Goal: Find contact information: Find contact information

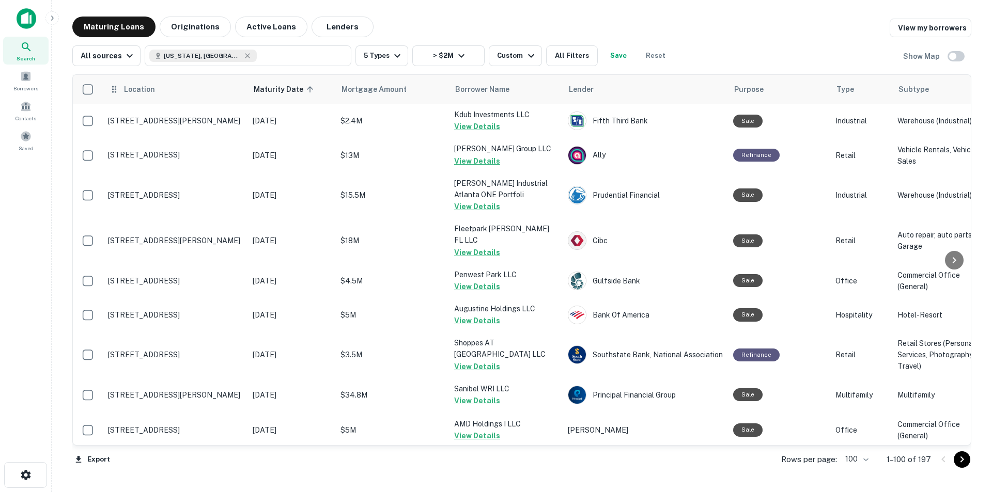
scroll to position [2260, 0]
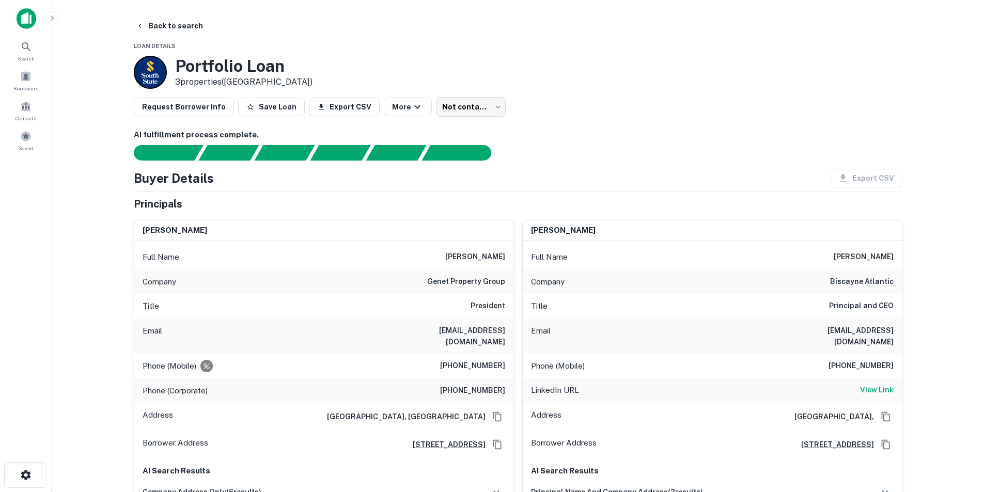
scroll to position [52, 0]
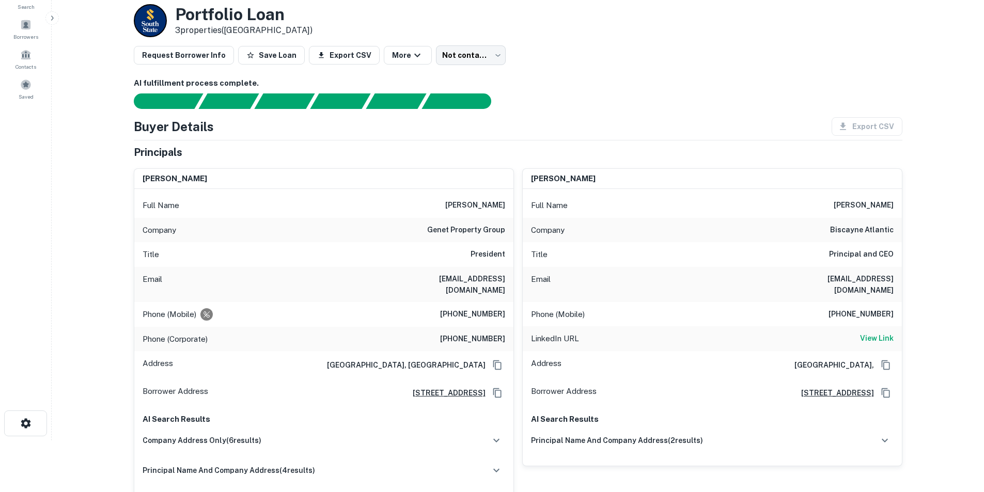
click at [491, 283] on h6 "ben@genetgroup.com" at bounding box center [443, 284] width 124 height 23
copy h6 "ben@genetgroup.com"
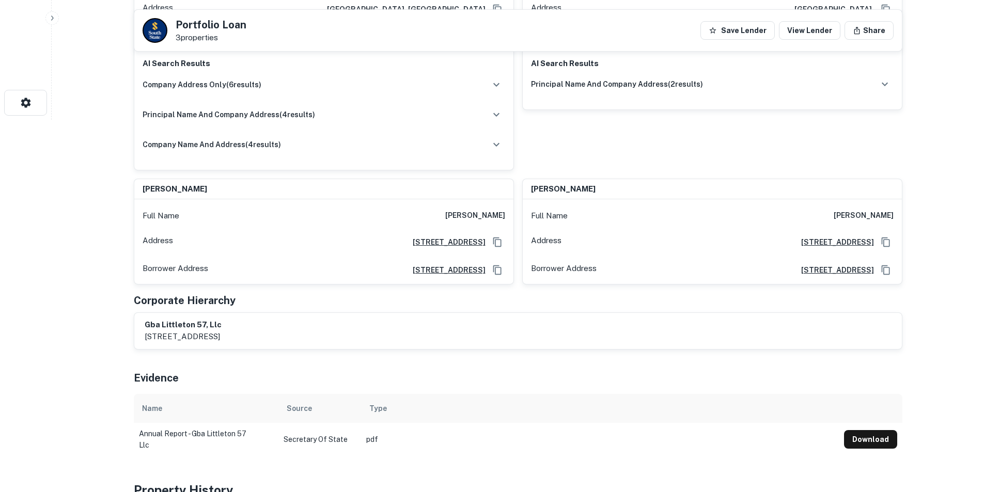
scroll to position [413, 0]
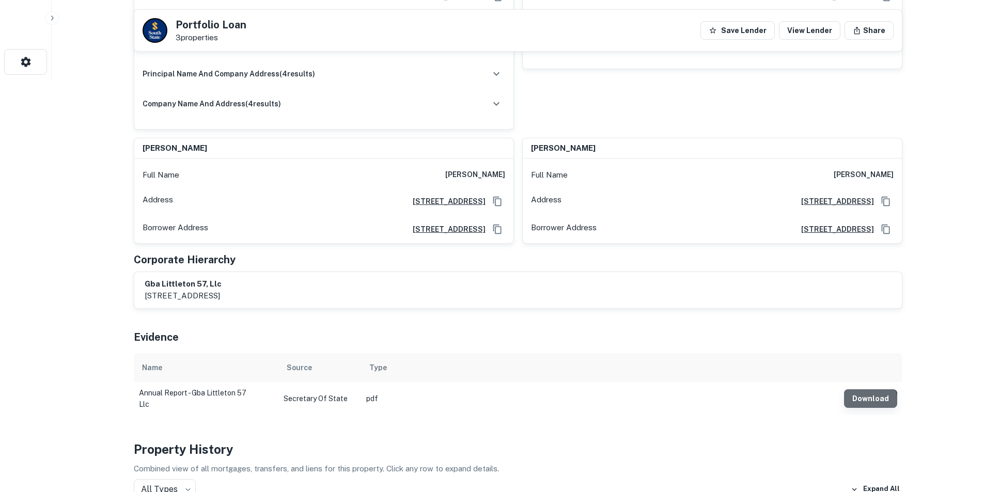
click at [866, 393] on button "Download" at bounding box center [870, 398] width 53 height 19
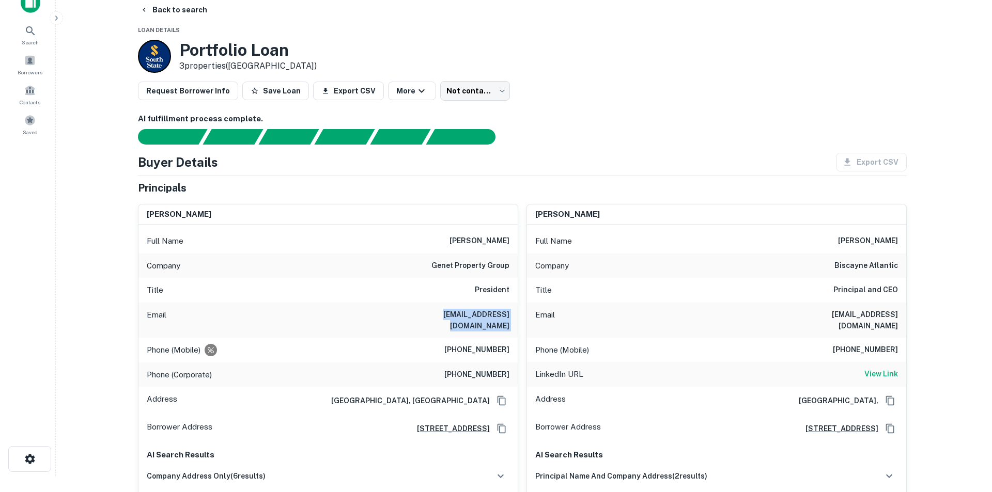
scroll to position [0, 0]
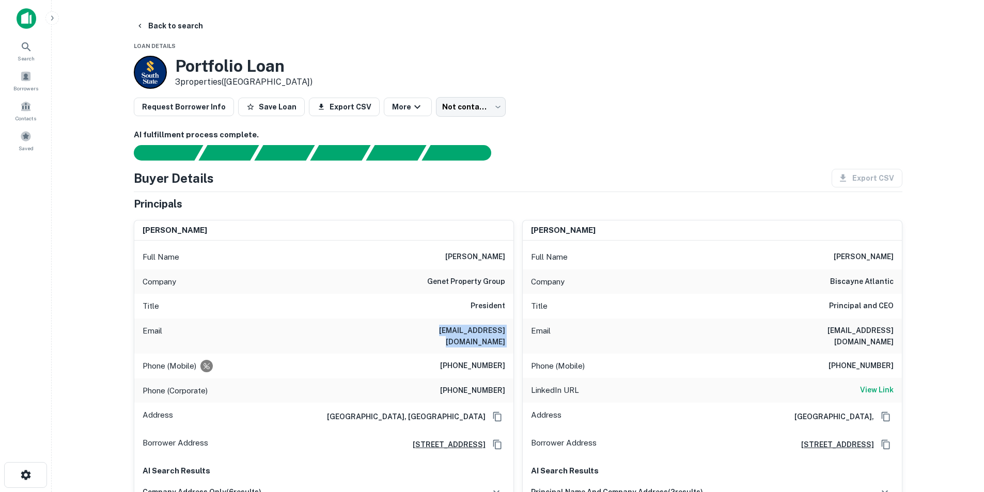
click at [31, 20] on img at bounding box center [27, 18] width 20 height 21
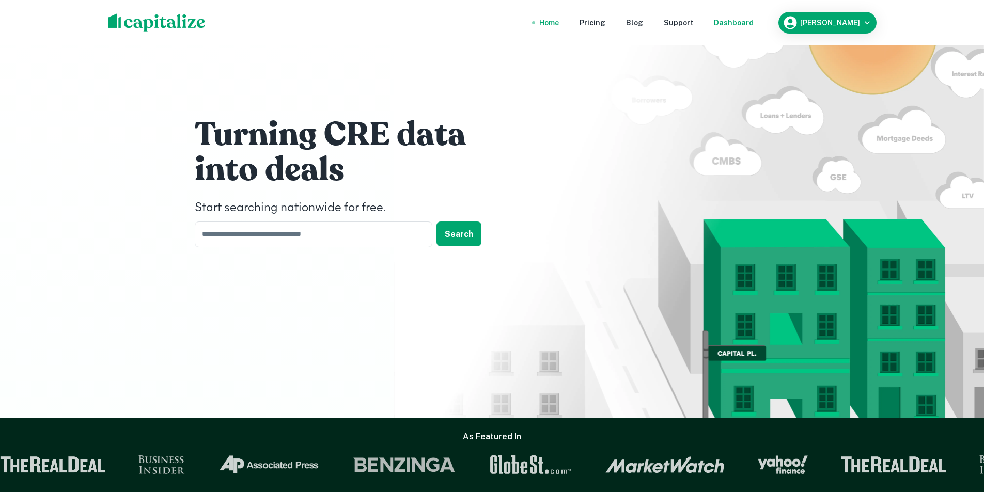
click at [753, 20] on div "Dashboard" at bounding box center [734, 22] width 40 height 11
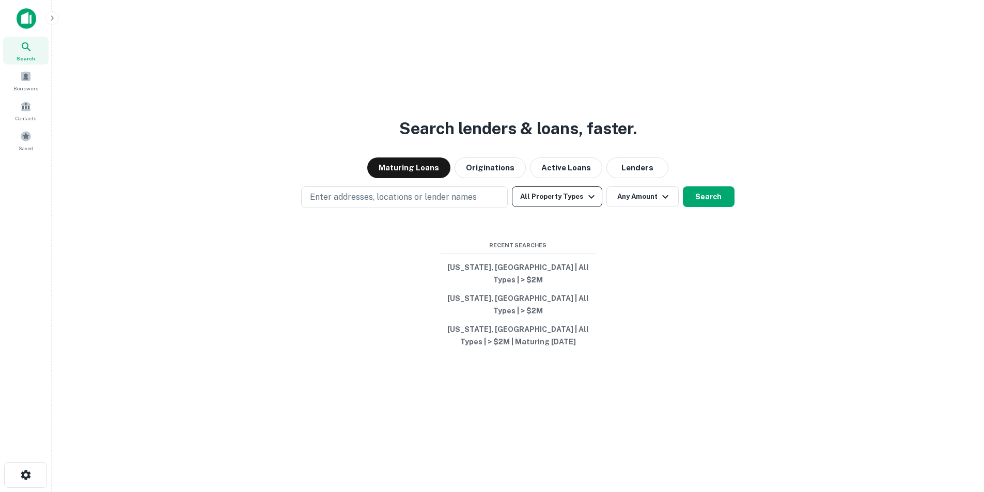
click at [561, 207] on button "All Property Types" at bounding box center [557, 196] width 90 height 21
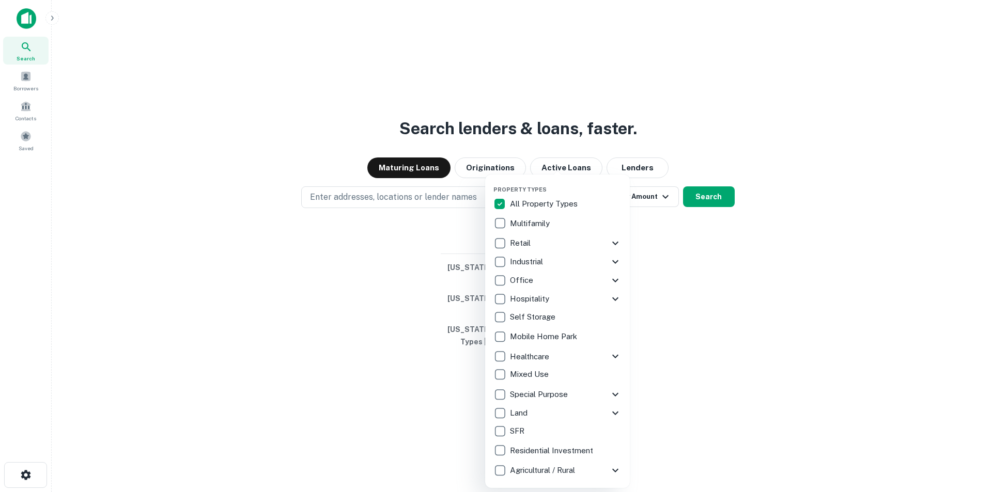
click at [615, 412] on icon at bounding box center [615, 413] width 12 height 12
click at [609, 410] on icon at bounding box center [615, 413] width 12 height 12
click at [713, 208] on div at bounding box center [496, 246] width 992 height 492
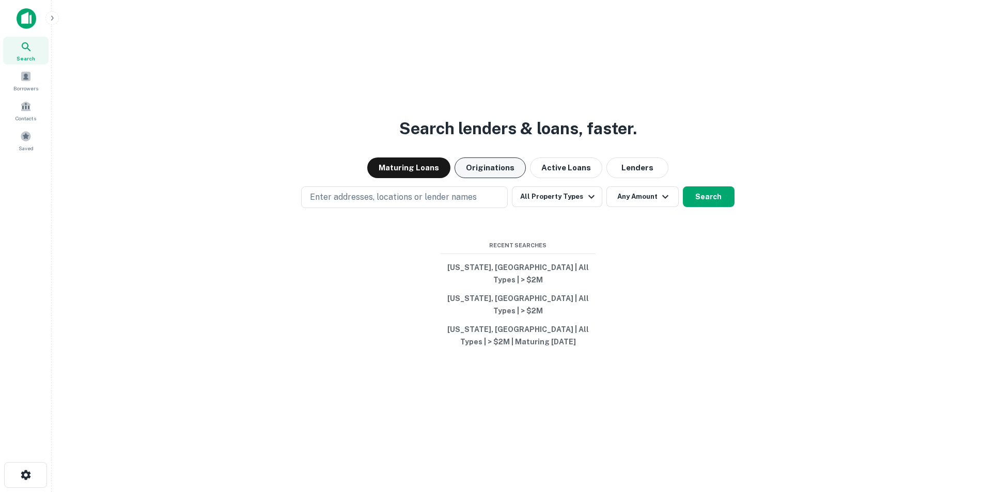
click at [477, 178] on button "Originations" at bounding box center [489, 168] width 71 height 21
click at [704, 206] on button "Search" at bounding box center [709, 196] width 52 height 21
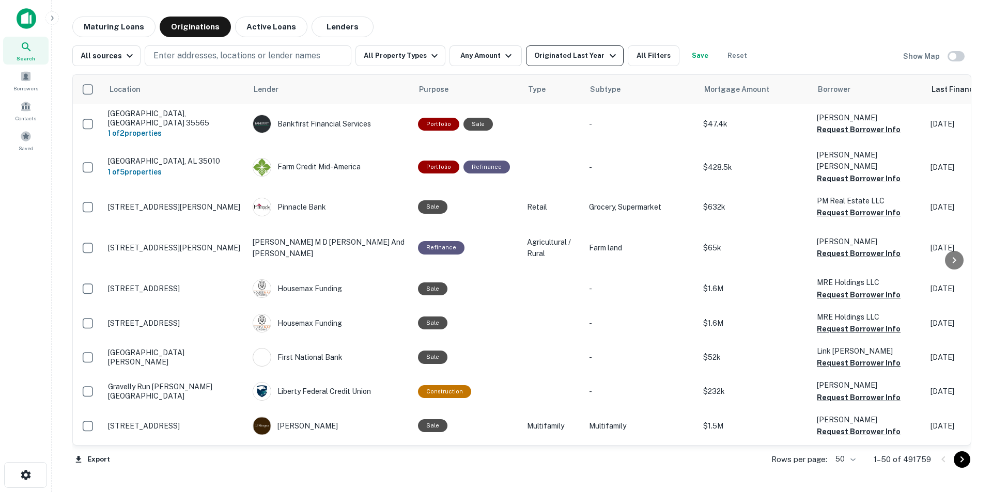
click at [581, 59] on div "Originated Last Year" at bounding box center [576, 56] width 84 height 12
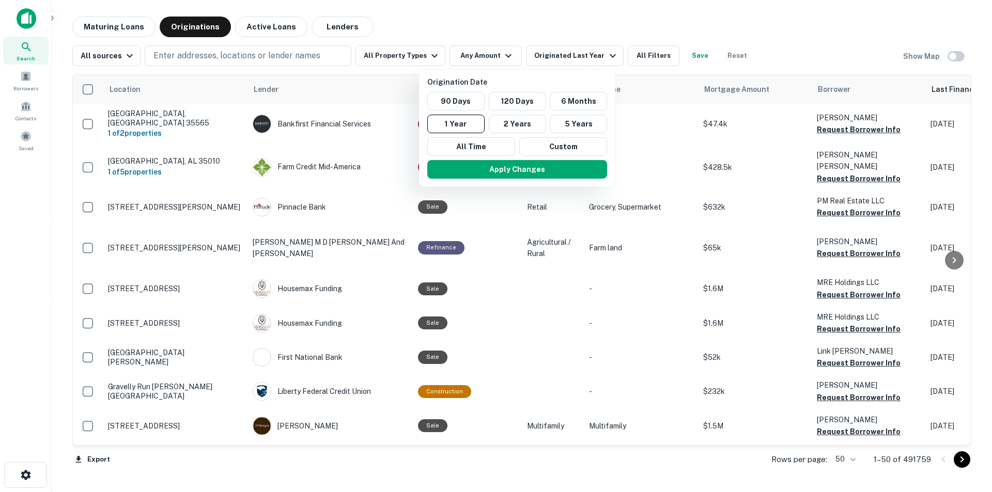
click at [586, 59] on div at bounding box center [496, 246] width 992 height 492
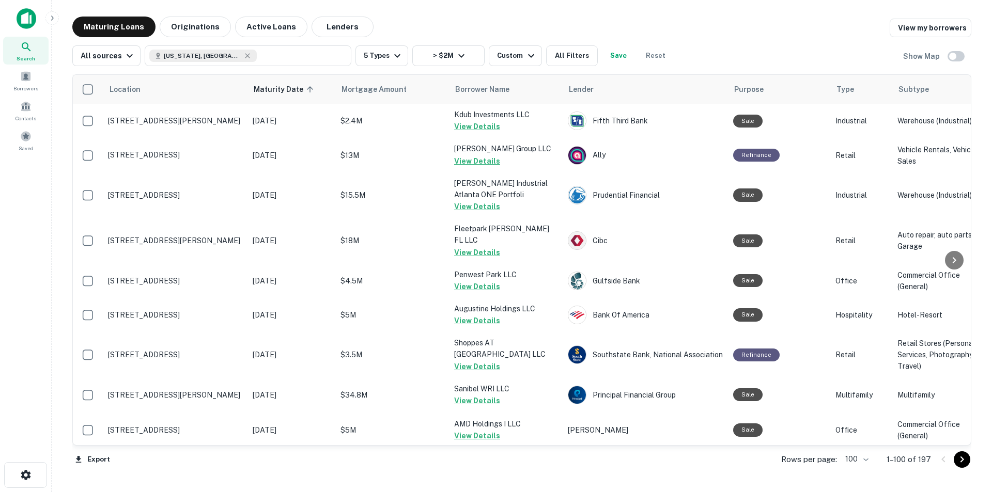
scroll to position [2260, 0]
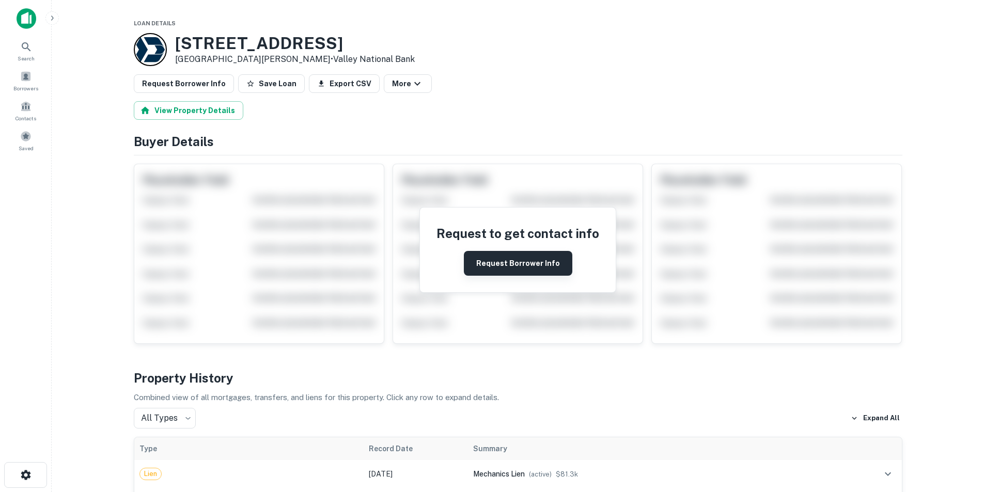
click at [519, 257] on button "Request Borrower Info" at bounding box center [518, 263] width 108 height 25
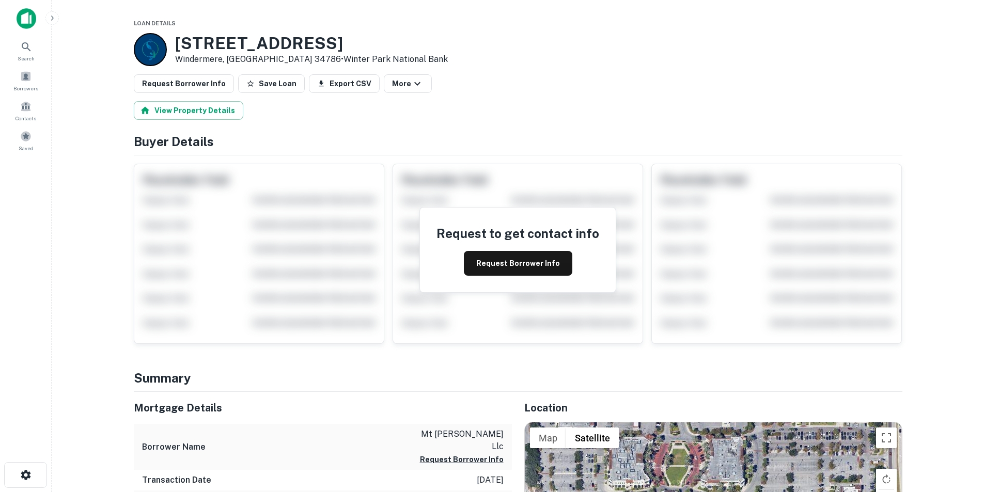
click at [517, 261] on button "Request Borrower Info" at bounding box center [518, 263] width 108 height 25
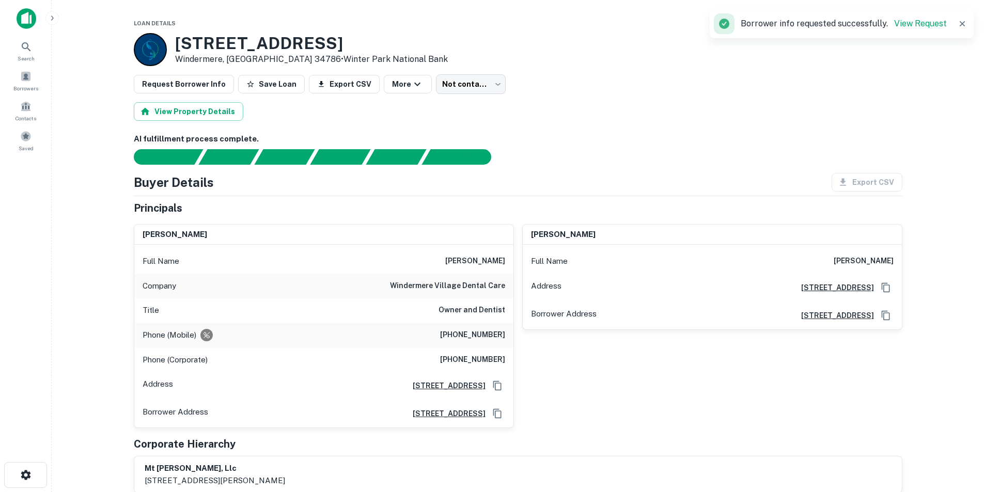
click at [459, 260] on h6 "matthew d. mckissock" at bounding box center [475, 261] width 60 height 12
copy h6 "matthew d. mckissock"
click at [460, 335] on h6 "(407) 739-0998" at bounding box center [472, 335] width 65 height 12
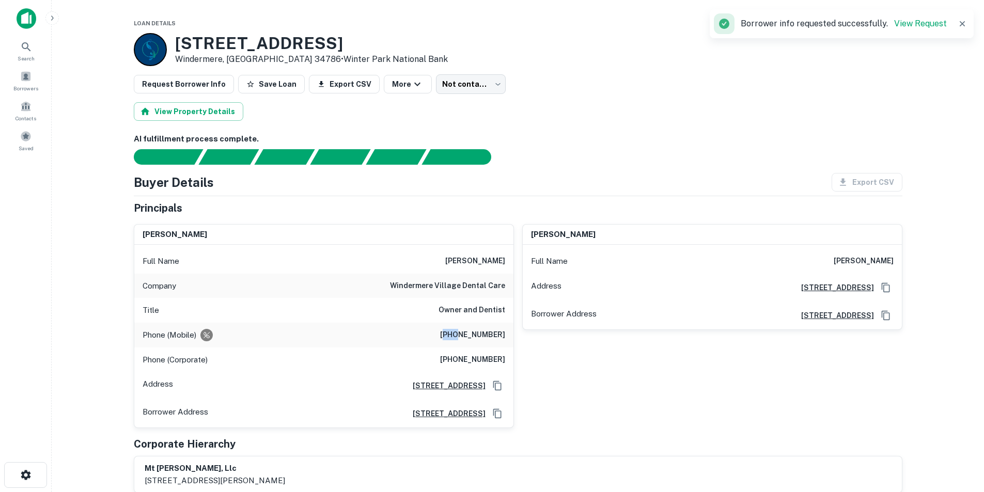
click at [460, 335] on h6 "(407) 739-0998" at bounding box center [472, 335] width 65 height 12
copy h6 "(407) 739-0998"
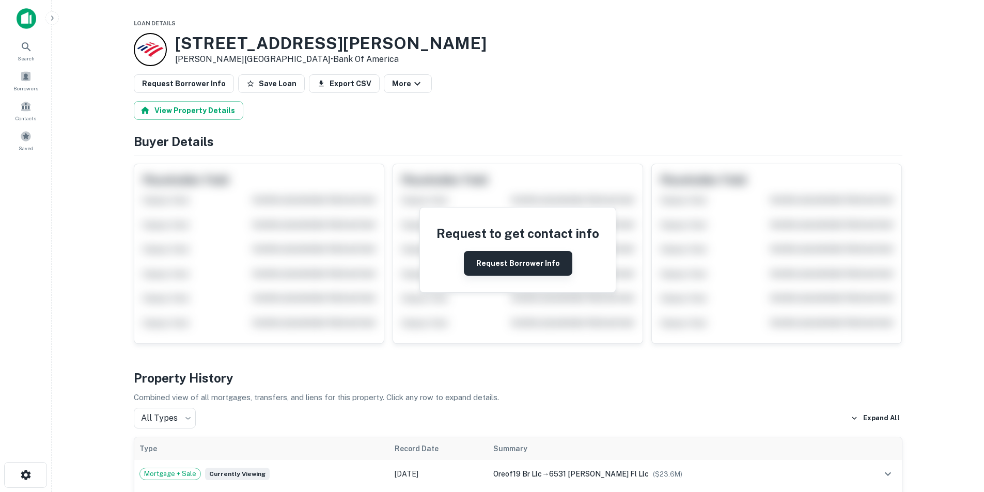
click at [485, 266] on button "Request Borrower Info" at bounding box center [518, 263] width 108 height 25
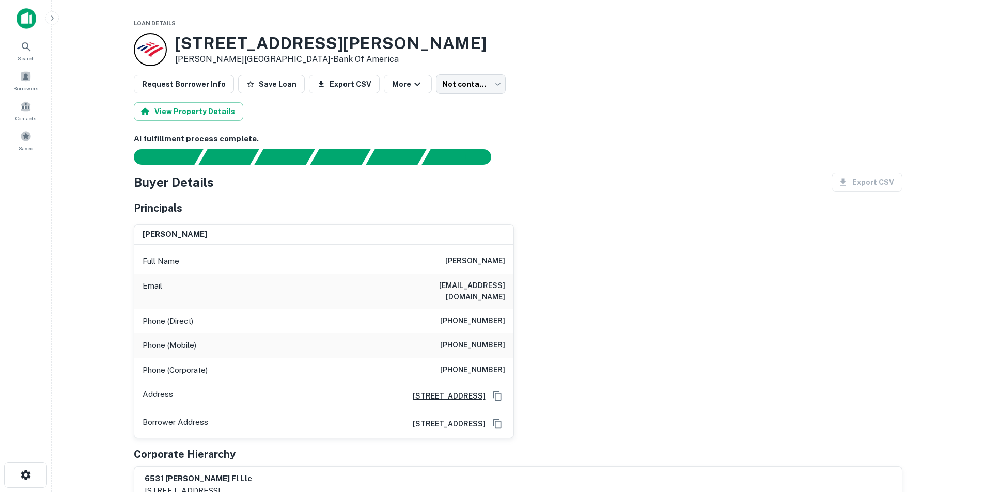
click at [481, 261] on h6 "[PERSON_NAME]" at bounding box center [475, 261] width 60 height 12
click at [440, 283] on h6 "[EMAIL_ADDRESS][DOMAIN_NAME]" at bounding box center [443, 291] width 124 height 23
copy h6 "[EMAIL_ADDRESS][DOMAIN_NAME]"
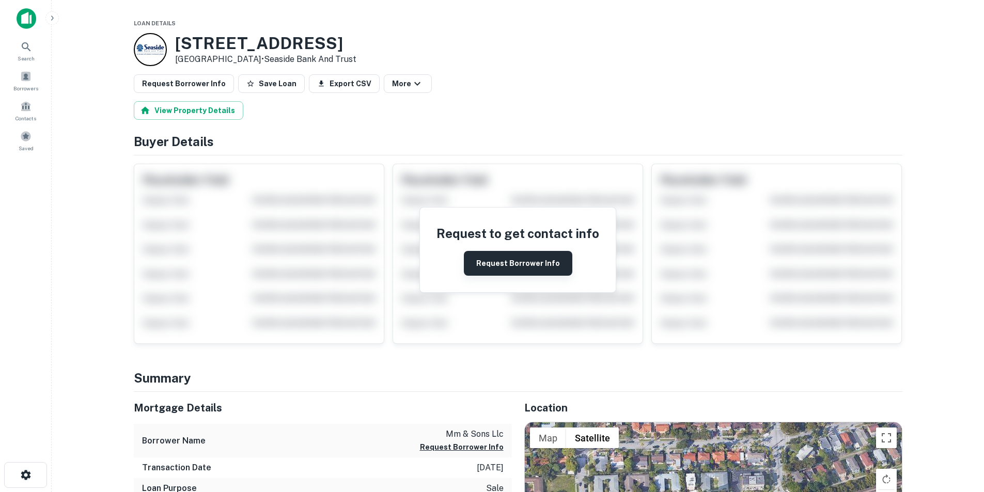
click at [523, 257] on button "Request Borrower Info" at bounding box center [518, 263] width 108 height 25
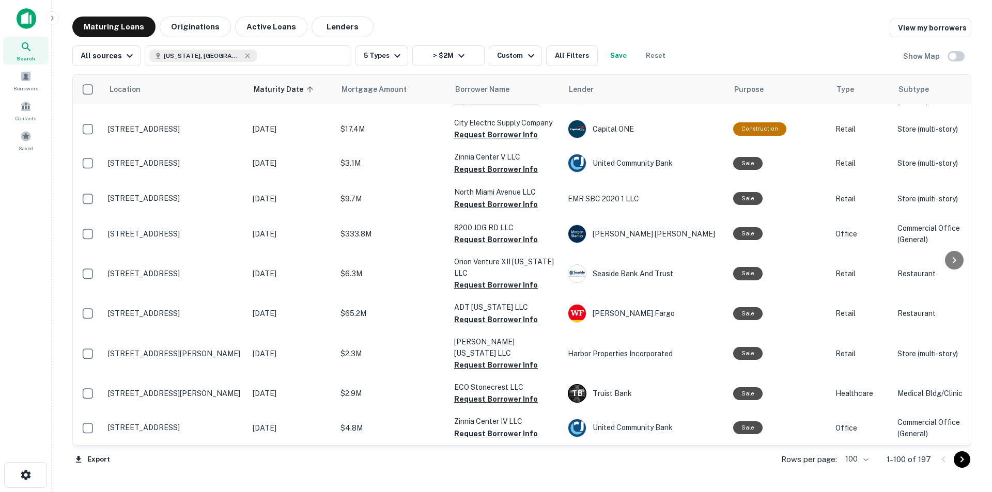
scroll to position [2522, 0]
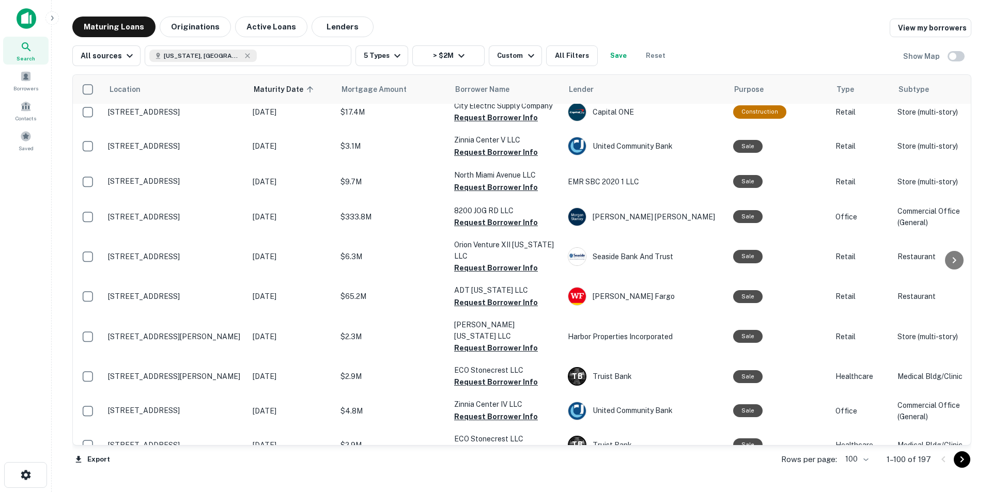
click at [535, 24] on div "Maturing Loans Originations Active Loans Lenders View my borrowers" at bounding box center [521, 27] width 899 height 21
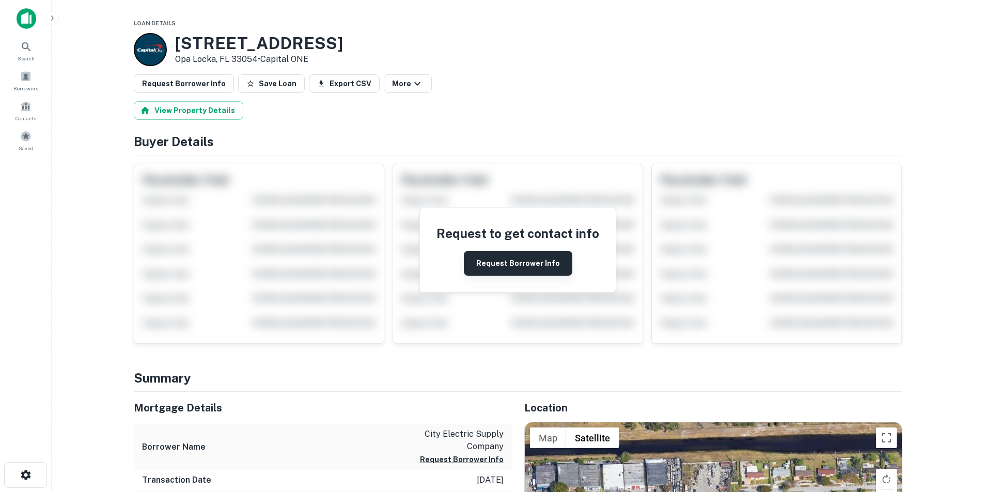
click at [531, 261] on button "Request Borrower Info" at bounding box center [518, 263] width 108 height 25
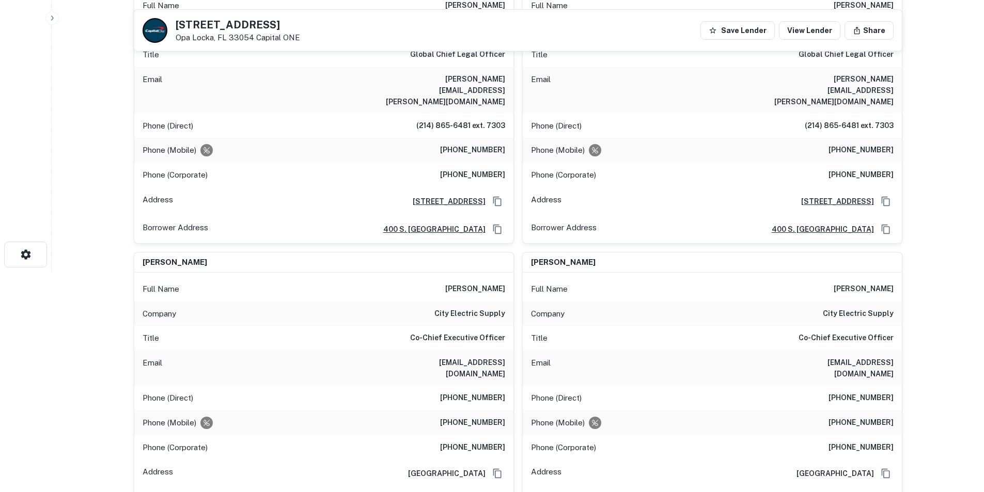
scroll to position [258, 0]
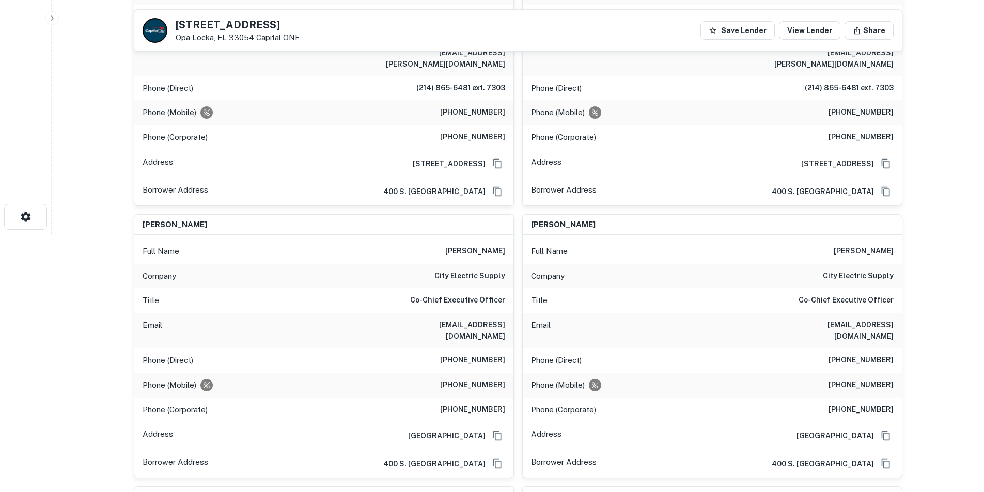
click at [487, 245] on h6 "john gray" at bounding box center [475, 251] width 60 height 12
copy h6 "john gray"
click at [477, 319] on h6 "jgray@ces-us.net" at bounding box center [443, 330] width 124 height 23
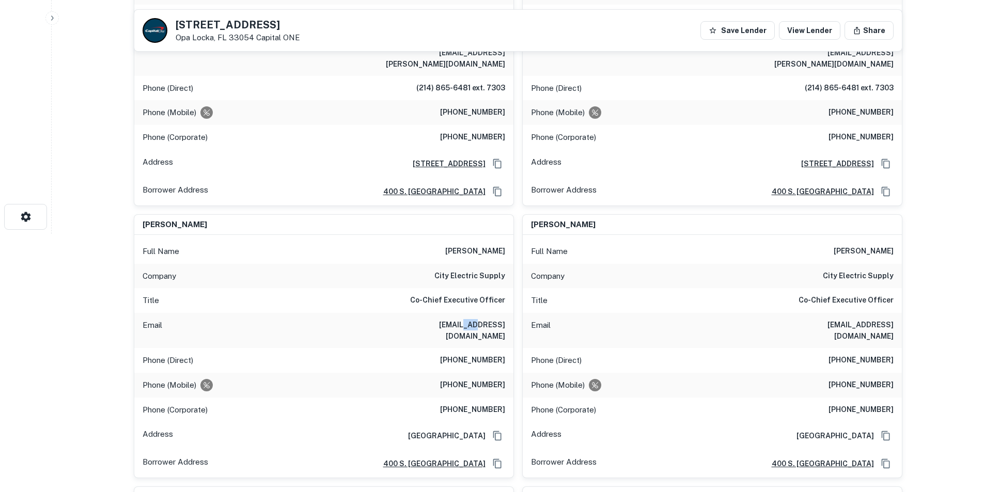
click at [477, 319] on h6 "jgray@ces-us.net" at bounding box center [443, 330] width 124 height 23
copy h6 "jgray@ces-us.net"
click at [479, 379] on h6 "(704) 634-2304" at bounding box center [472, 385] width 65 height 12
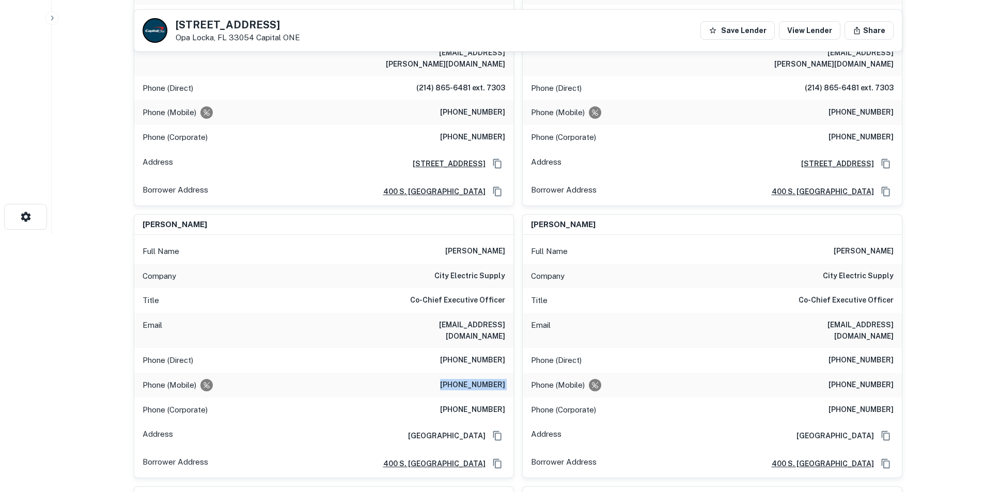
click at [479, 379] on h6 "(704) 634-2304" at bounding box center [472, 385] width 65 height 12
copy h6 "(704) 634-2304"
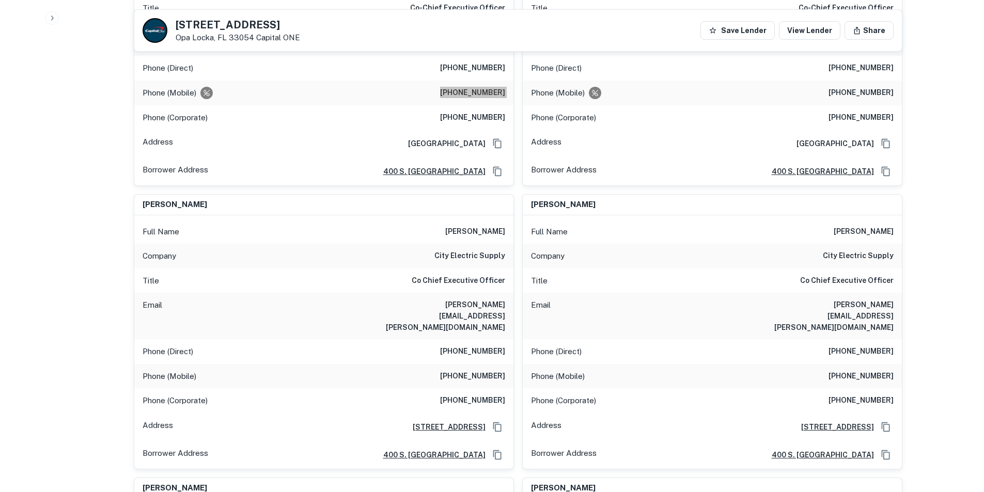
scroll to position [310, 0]
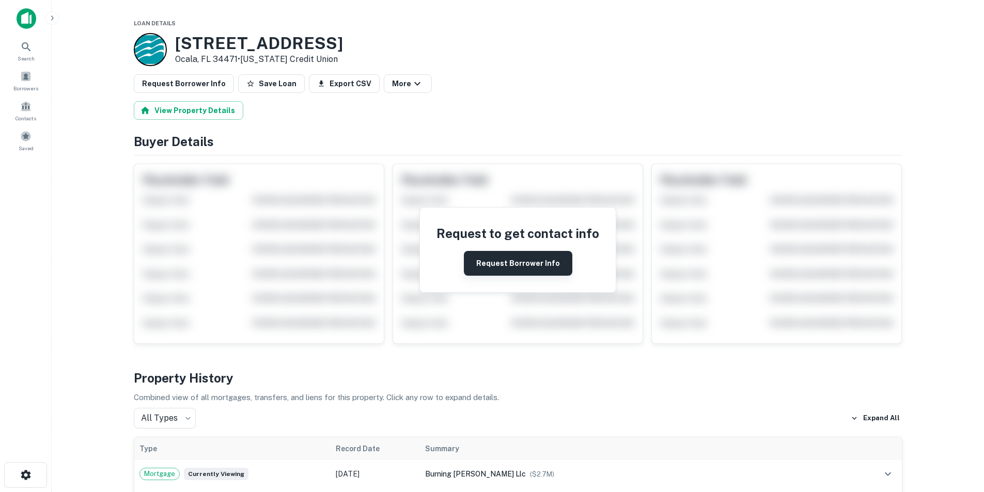
click at [543, 261] on button "Request Borrower Info" at bounding box center [518, 263] width 108 height 25
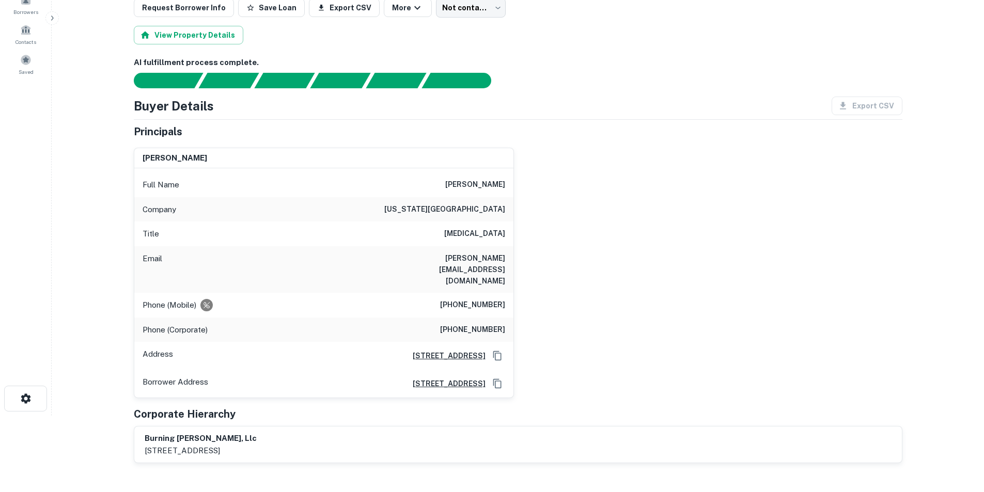
scroll to position [103, 0]
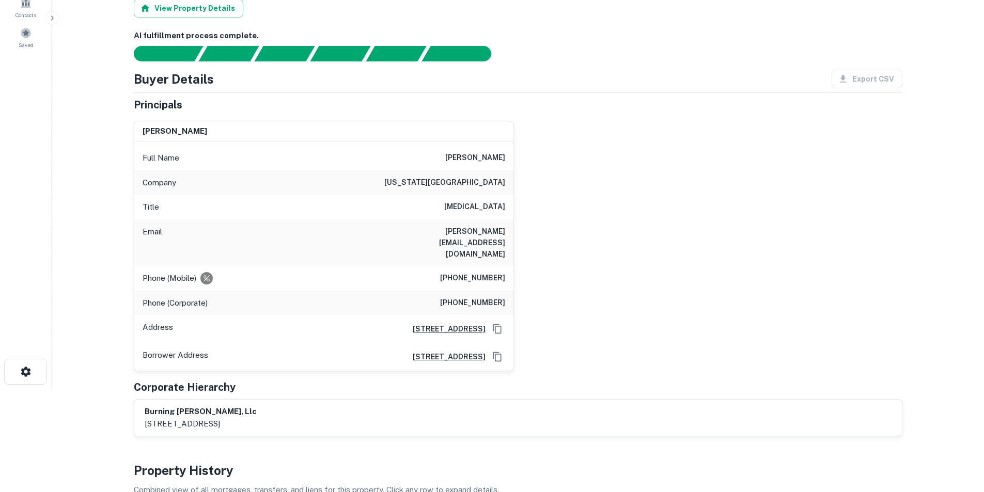
click at [500, 160] on h6 "lance y. kim" at bounding box center [475, 158] width 60 height 12
copy h6 "lance y. kim"
click at [479, 224] on div "Email lance@fncsolstice.com" at bounding box center [323, 242] width 379 height 46
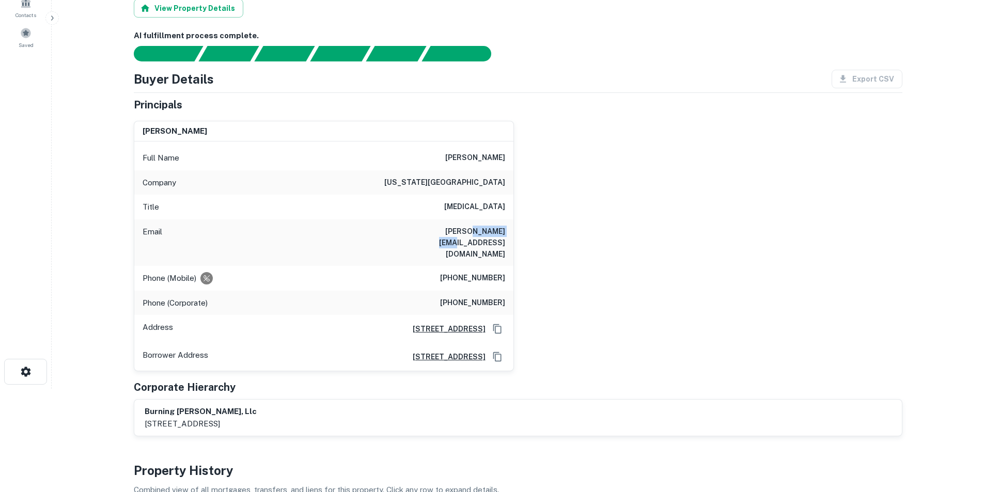
click at [479, 224] on div "Email lance@fncsolstice.com" at bounding box center [323, 242] width 379 height 46
click at [479, 231] on h6 "lance@fncsolstice.com" at bounding box center [443, 243] width 124 height 34
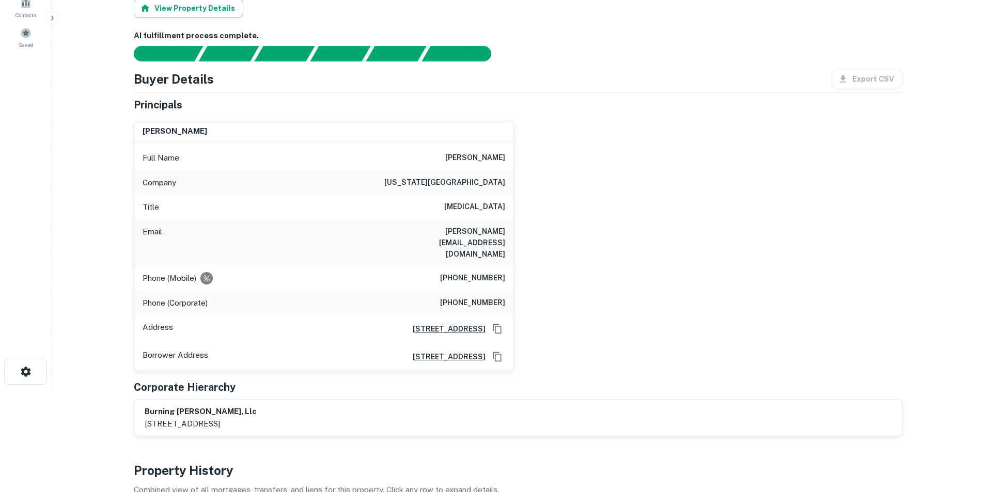
click at [468, 272] on h6 "(352) 572-5817" at bounding box center [472, 278] width 65 height 12
copy h6 "(352) 572-5817"
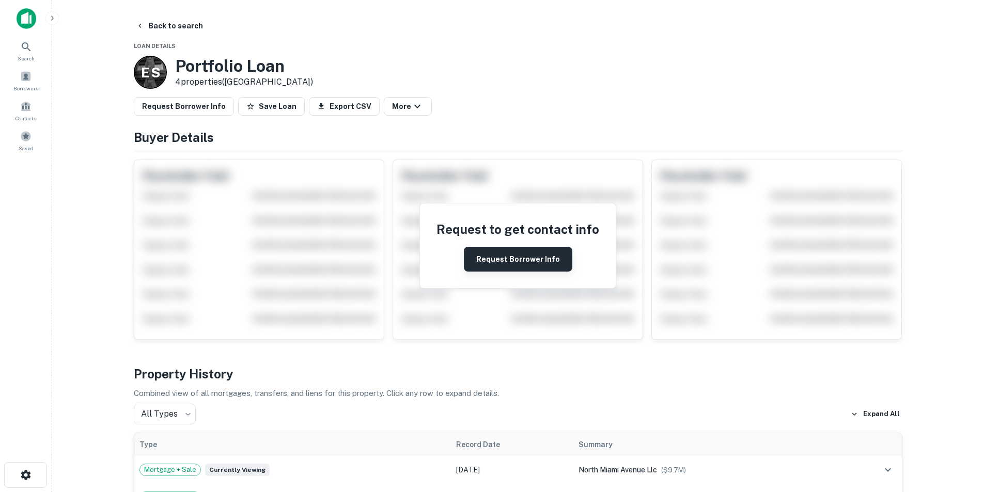
click at [500, 260] on button "Request Borrower Info" at bounding box center [518, 259] width 108 height 25
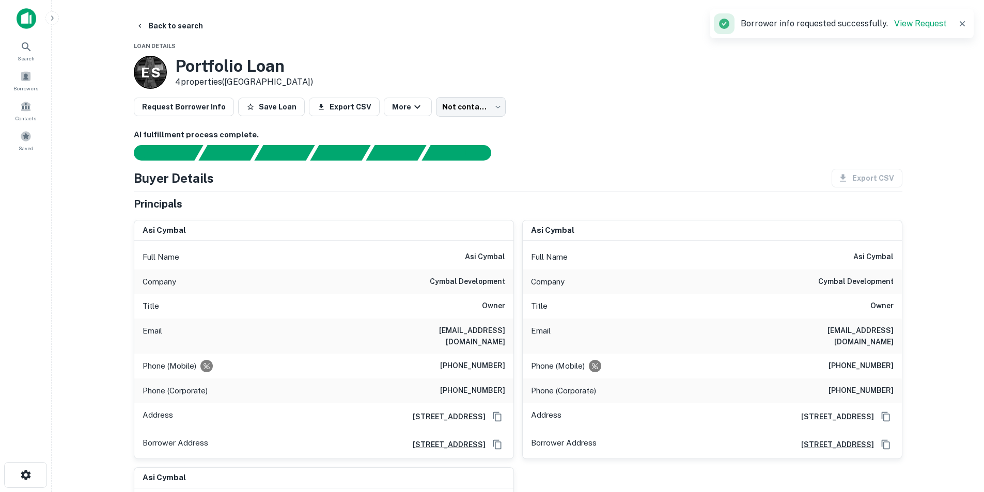
click at [475, 332] on h6 "[EMAIL_ADDRESS][DOMAIN_NAME]" at bounding box center [443, 336] width 124 height 23
copy h6 "cymbaldlt"
click at [475, 332] on h6 "[EMAIL_ADDRESS][DOMAIN_NAME]" at bounding box center [443, 336] width 124 height 23
copy h6 "[EMAIL_ADDRESS][DOMAIN_NAME]"
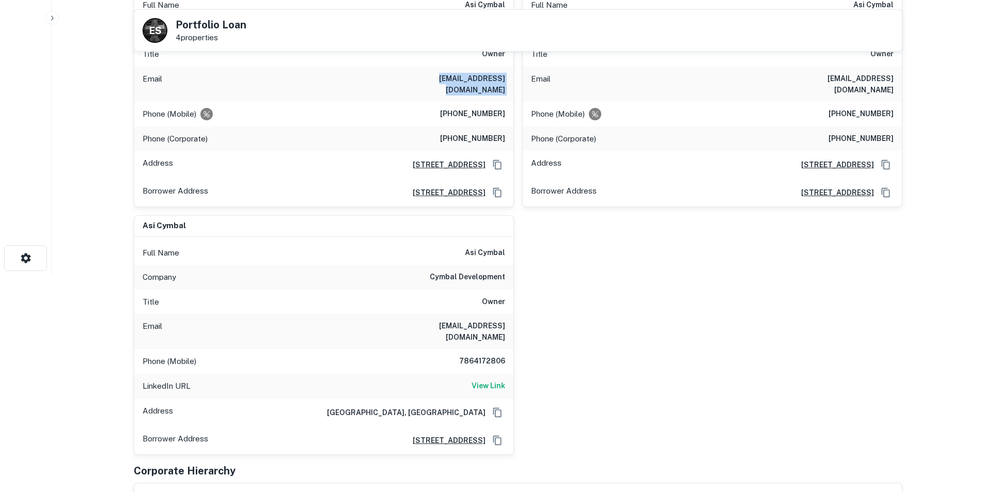
scroll to position [207, 0]
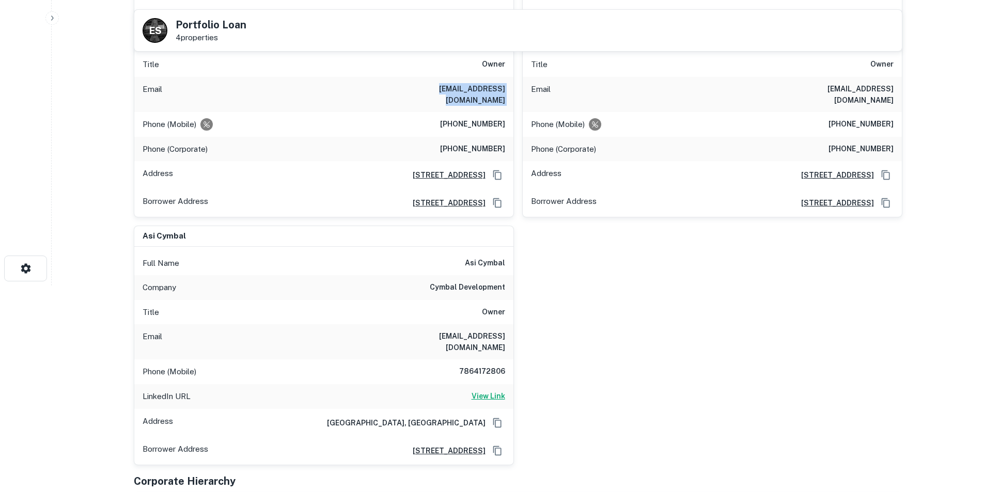
click at [490, 390] on h6 "View Link" at bounding box center [488, 395] width 34 height 11
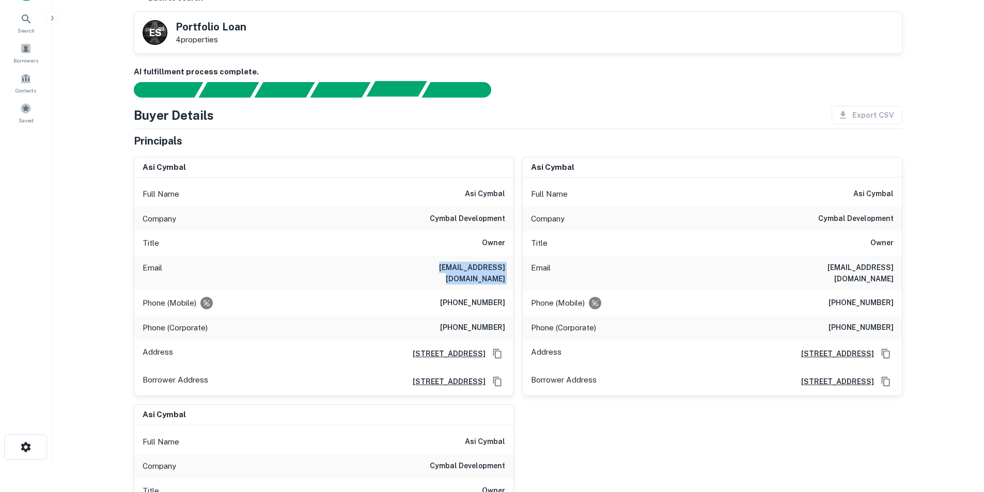
scroll to position [0, 0]
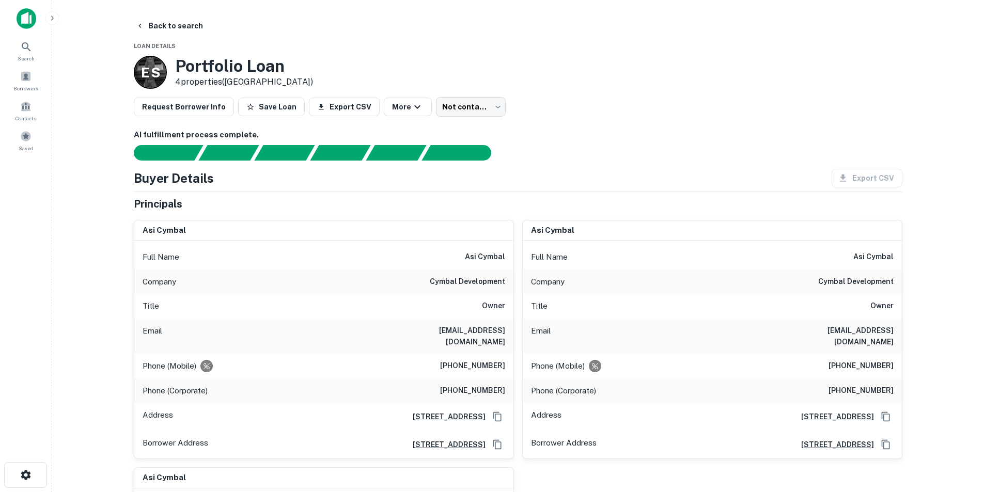
click at [473, 253] on h6 "asi cymbal" at bounding box center [485, 257] width 40 height 12
copy h6 "asi cymbal"
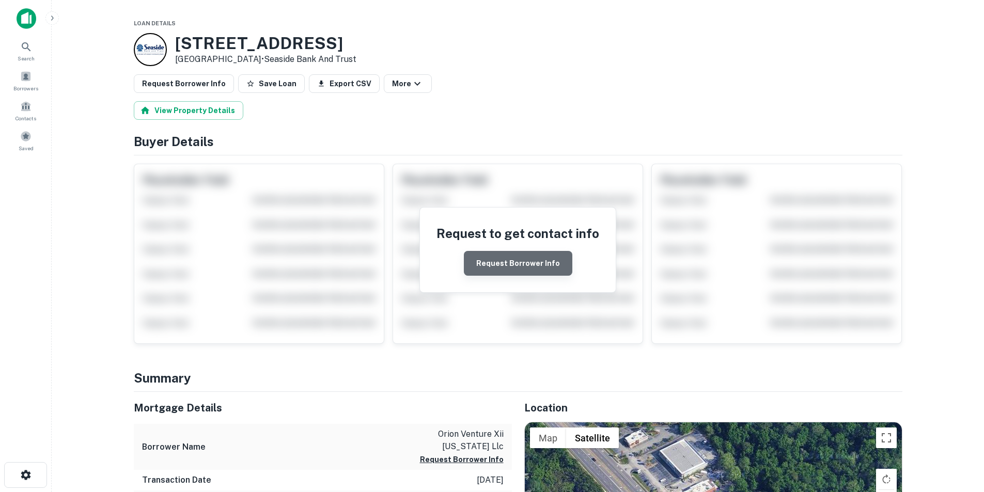
click at [528, 261] on button "Request Borrower Info" at bounding box center [518, 263] width 108 height 25
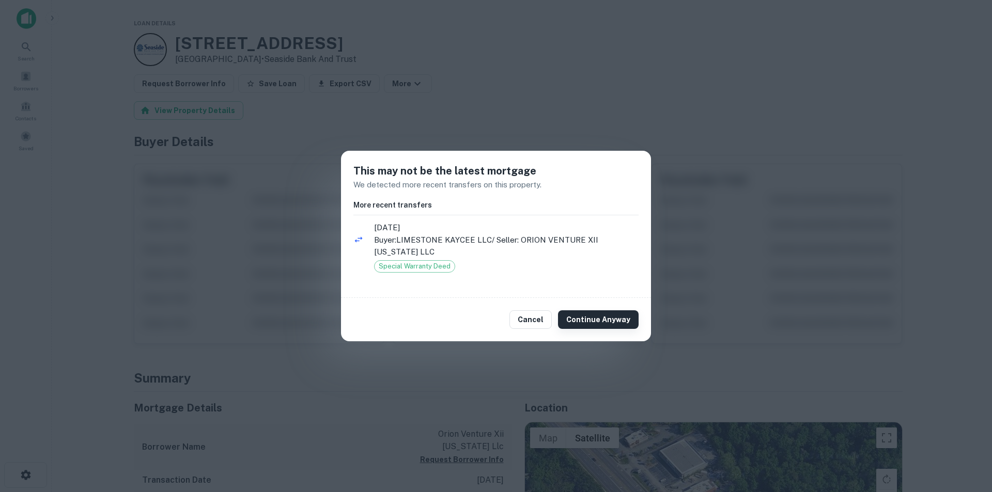
click at [587, 314] on button "Continue Anyway" at bounding box center [598, 319] width 81 height 19
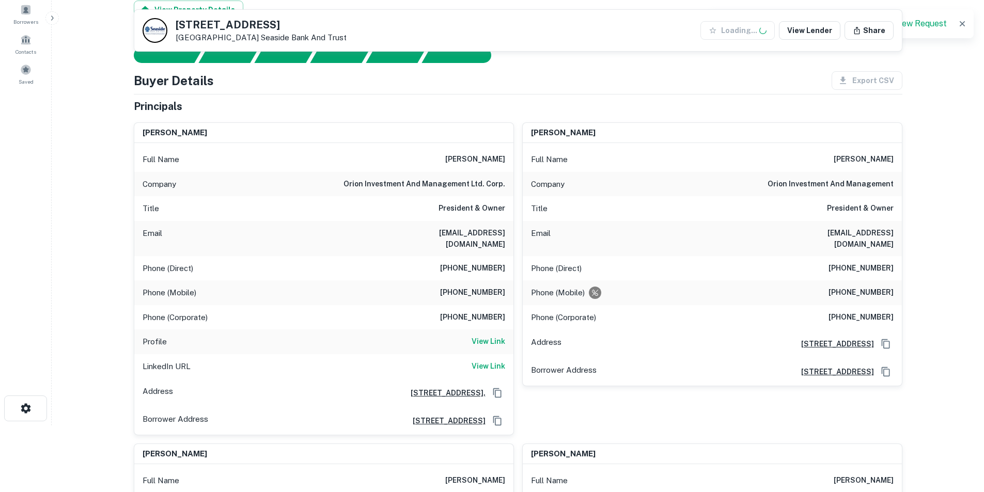
scroll to position [207, 0]
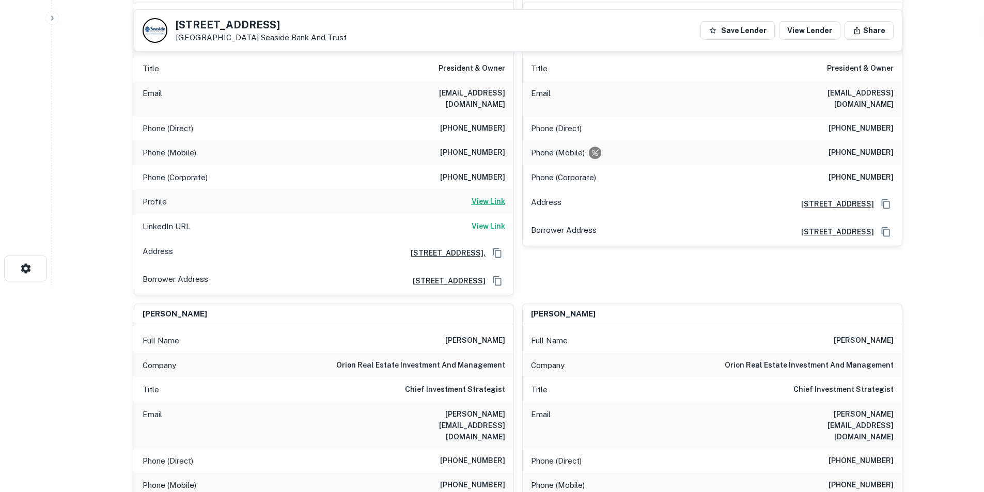
click at [499, 196] on h6 "View Link" at bounding box center [488, 201] width 34 height 11
click at [487, 221] on h6 "View Link" at bounding box center [488, 226] width 34 height 11
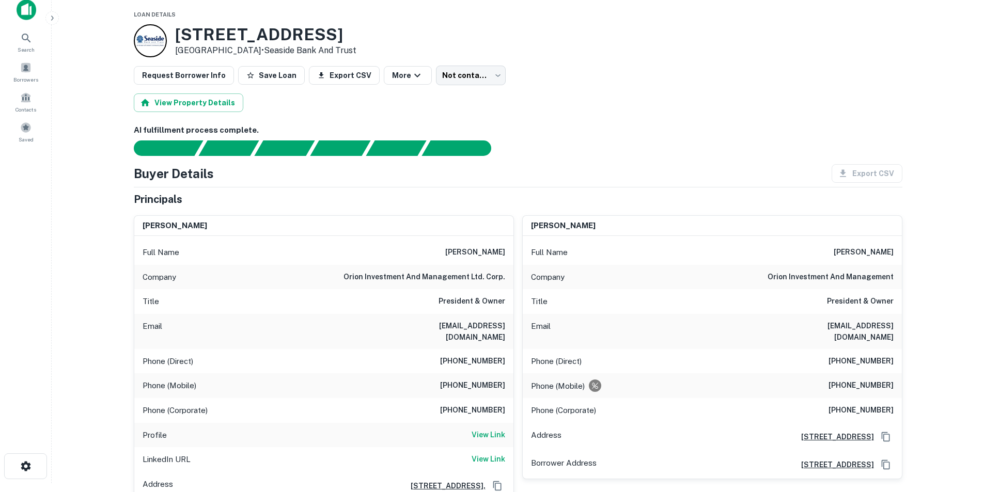
scroll to position [0, 0]
